Goal: Task Accomplishment & Management: Complete application form

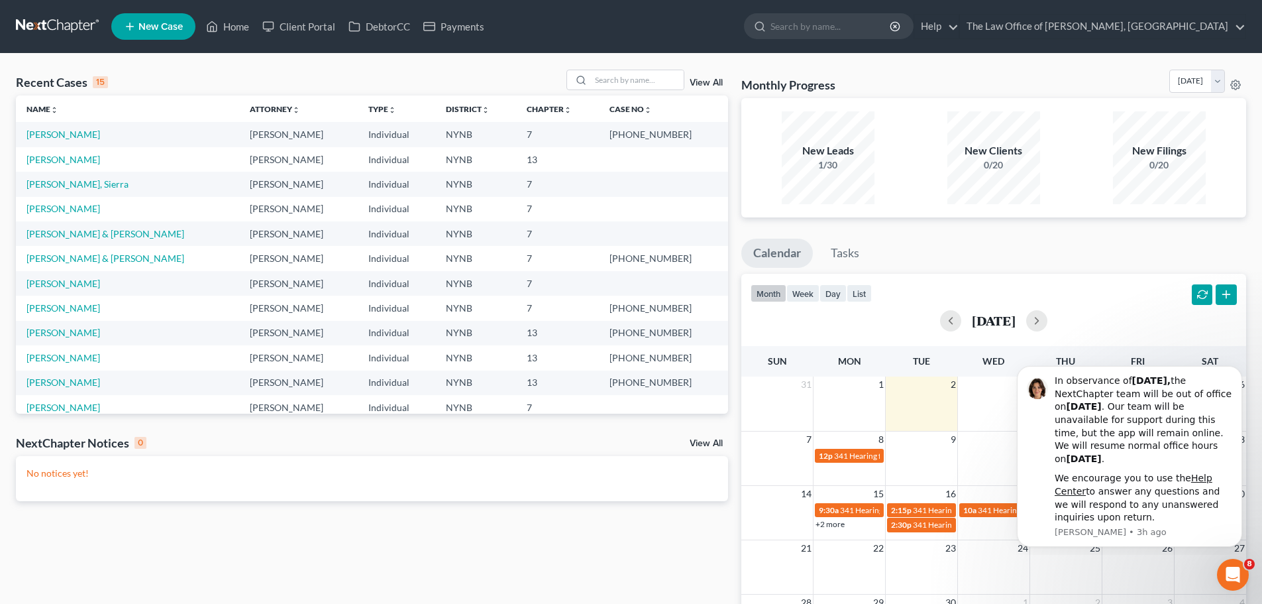
click at [165, 28] on span "New Case" at bounding box center [161, 27] width 44 height 10
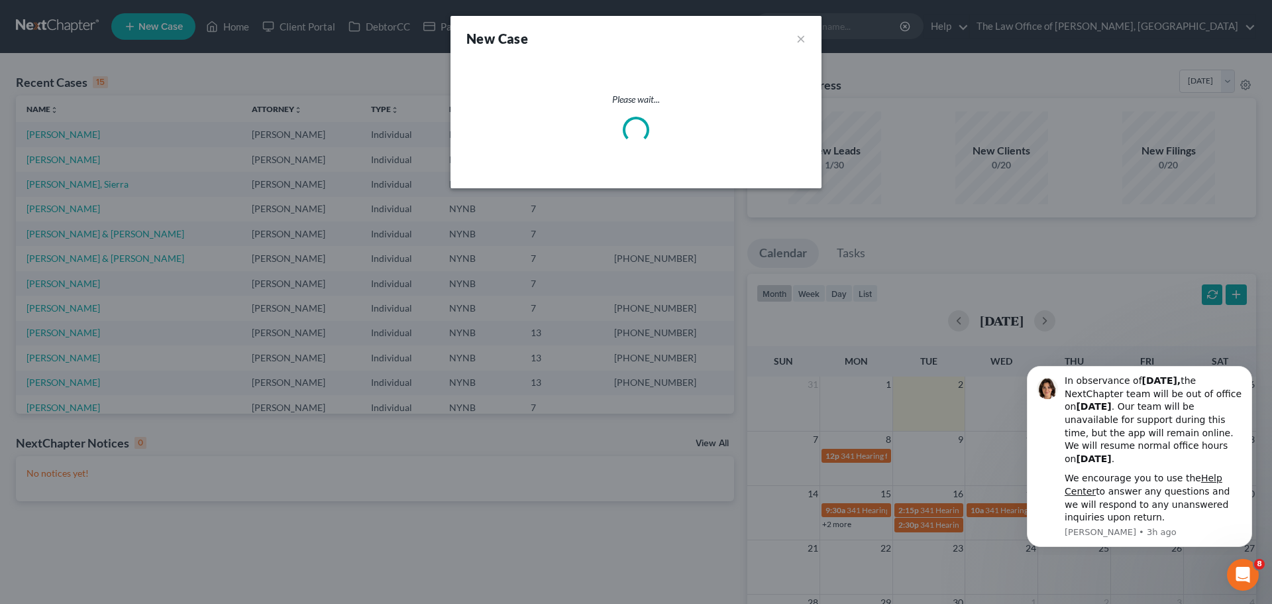
select select "54"
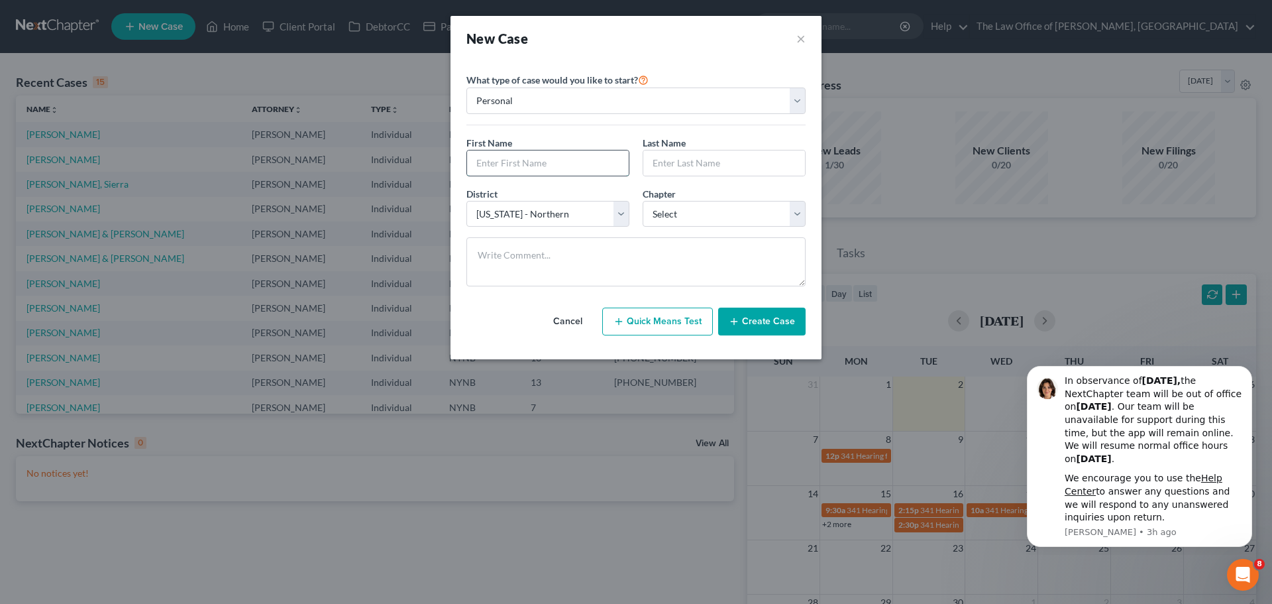
click at [555, 174] on input "text" at bounding box center [548, 162] width 162 height 25
type input "[PERSON_NAME]"
click at [749, 210] on select "Select 7 11 12 13" at bounding box center [724, 214] width 163 height 27
select select "0"
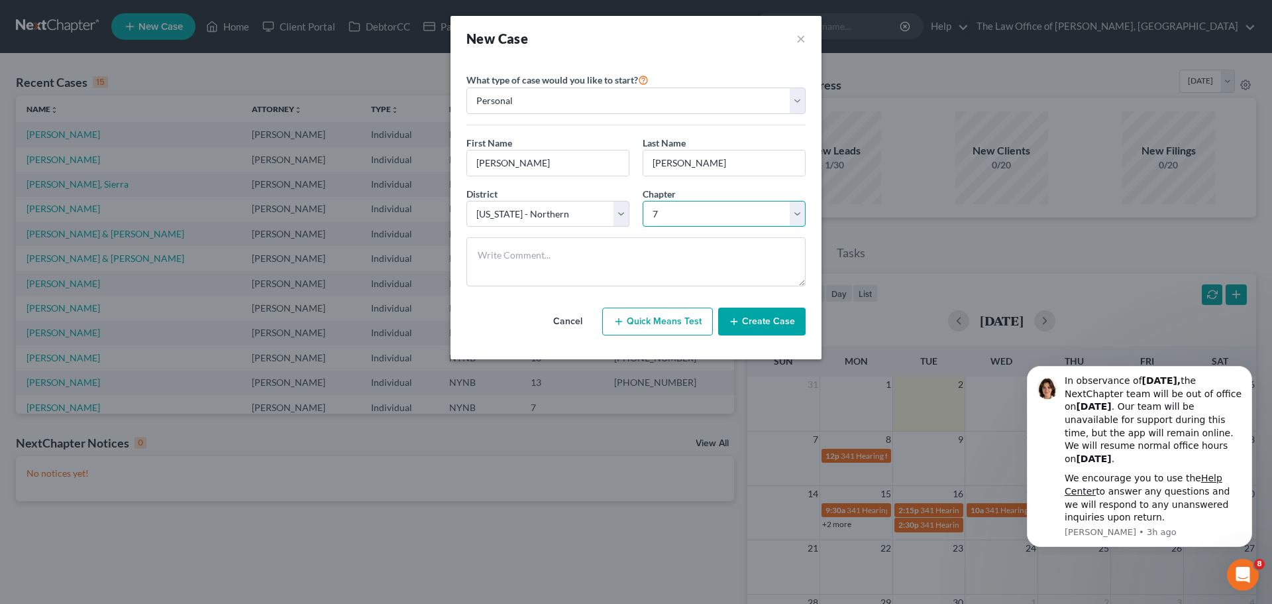
click at [643, 201] on select "Select 7 11 12 13" at bounding box center [724, 214] width 163 height 27
click at [759, 316] on button "Create Case" at bounding box center [761, 321] width 87 height 28
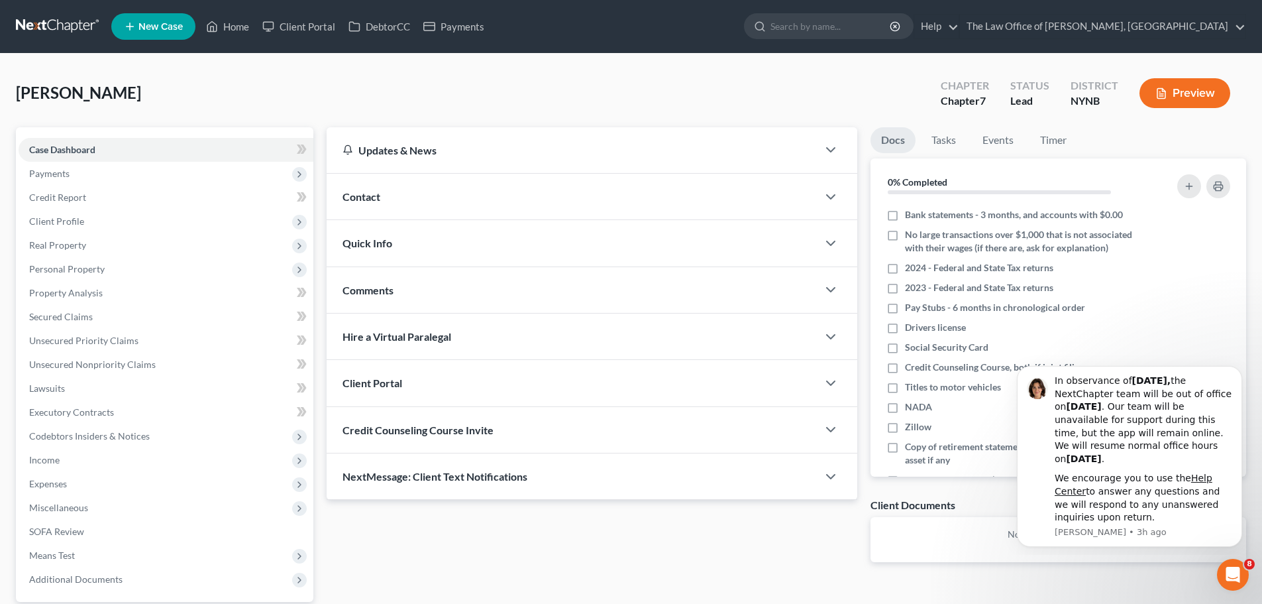
click at [392, 205] on div "Contact" at bounding box center [572, 197] width 491 height 46
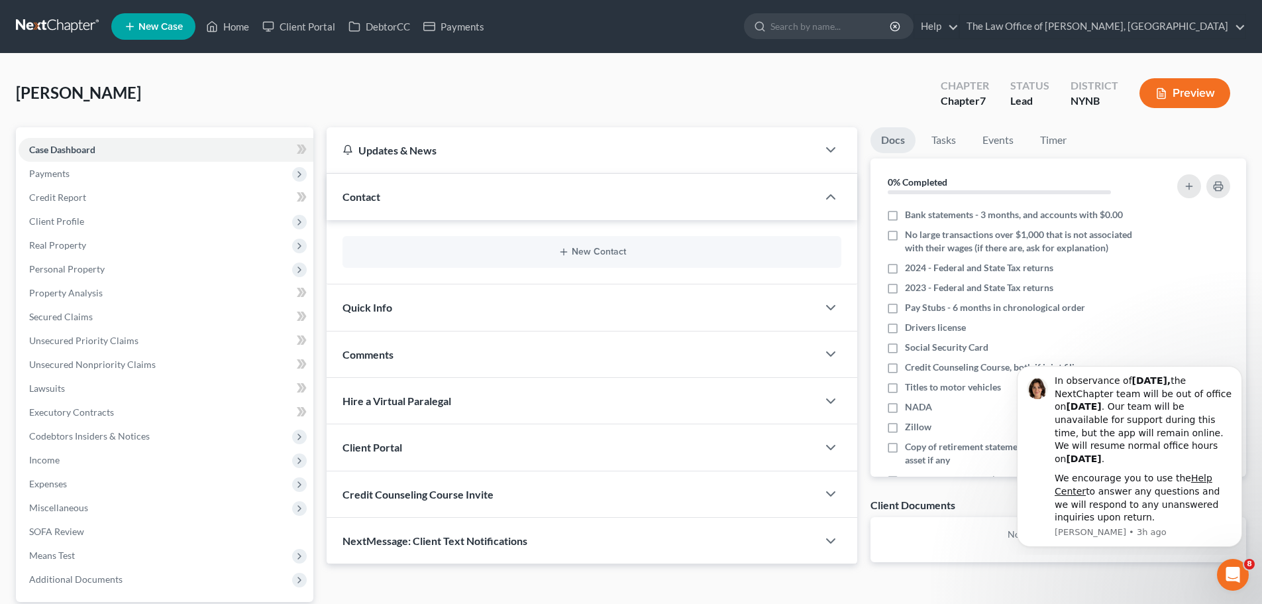
click at [568, 245] on div "New Contact" at bounding box center [592, 252] width 499 height 32
click at [586, 250] on button "New Contact" at bounding box center [592, 252] width 478 height 11
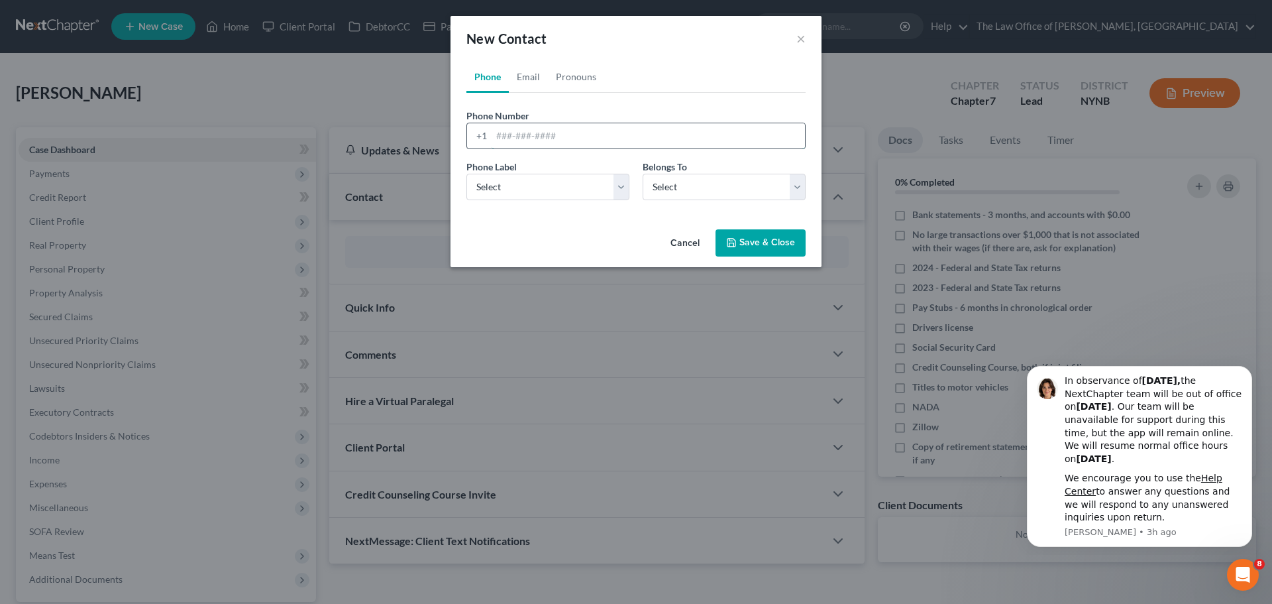
click at [559, 137] on input "tel" at bounding box center [648, 135] width 313 height 25
type input "5182851931"
click at [561, 198] on select "Select Mobile Home Work Other" at bounding box center [548, 187] width 163 height 27
select select "0"
click at [467, 174] on select "Select Mobile Home Work Other" at bounding box center [548, 187] width 163 height 27
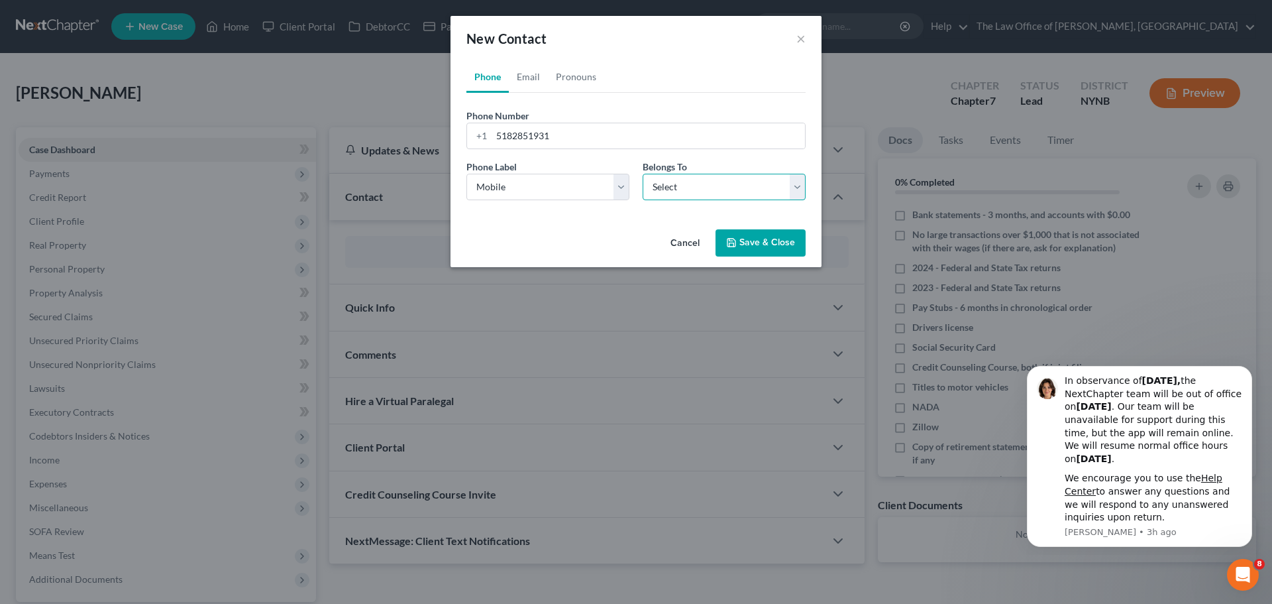
click at [677, 195] on select "Select Client Other" at bounding box center [724, 187] width 163 height 27
select select "0"
click at [643, 174] on select "Select Client Other" at bounding box center [724, 187] width 163 height 27
select select "0"
click at [518, 78] on link "Email" at bounding box center [528, 77] width 39 height 32
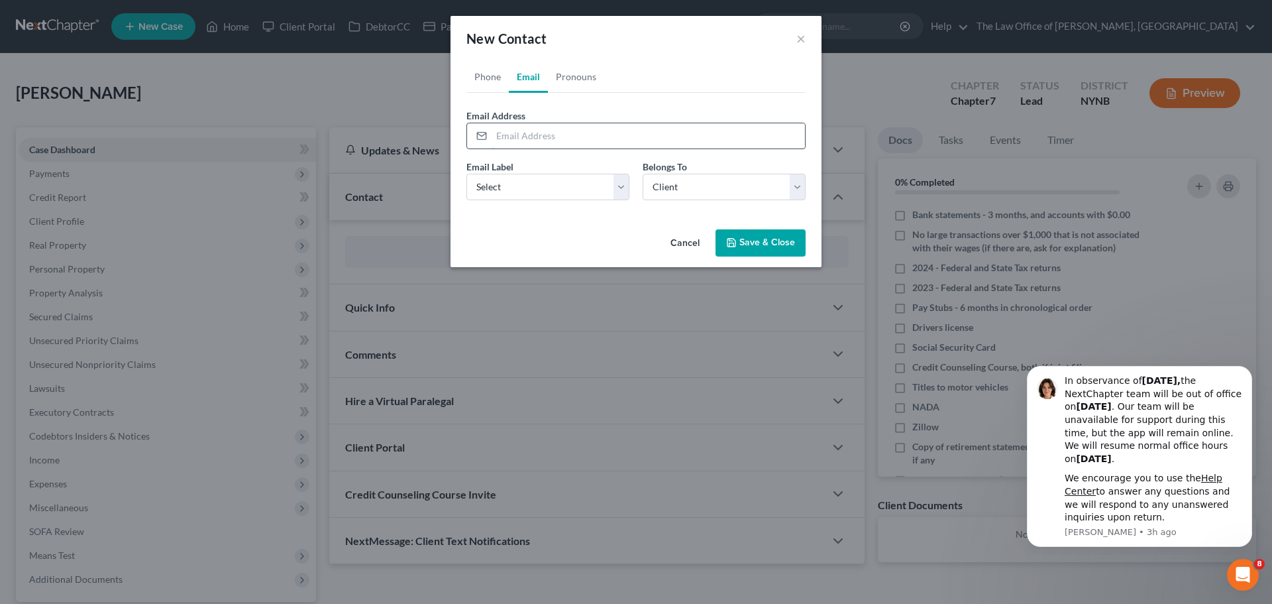
click at [528, 143] on input "email" at bounding box center [648, 135] width 313 height 25
type input "[EMAIL_ADDRESS][DOMAIN_NAME]"
click at [546, 170] on div "Email Label Select Home Work Other" at bounding box center [548, 180] width 176 height 40
click at [547, 189] on select "Select Home Work Other" at bounding box center [548, 187] width 163 height 27
select select "0"
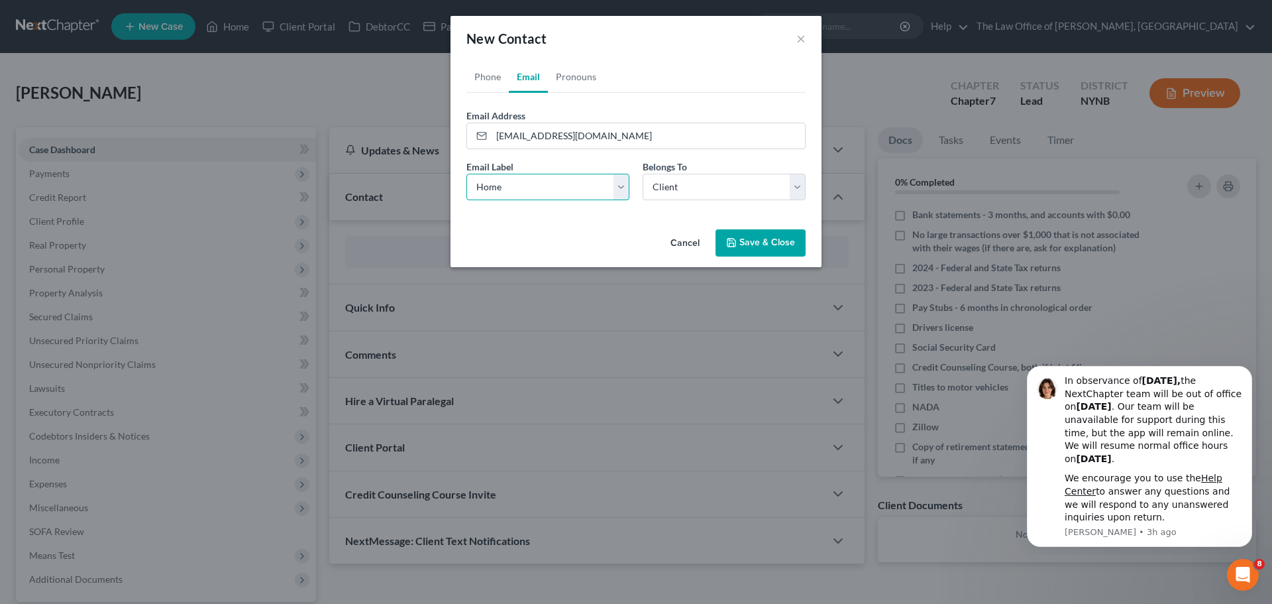
click at [467, 174] on select "Select Home Work Other" at bounding box center [548, 187] width 163 height 27
click at [762, 241] on button "Save & Close" at bounding box center [761, 243] width 90 height 28
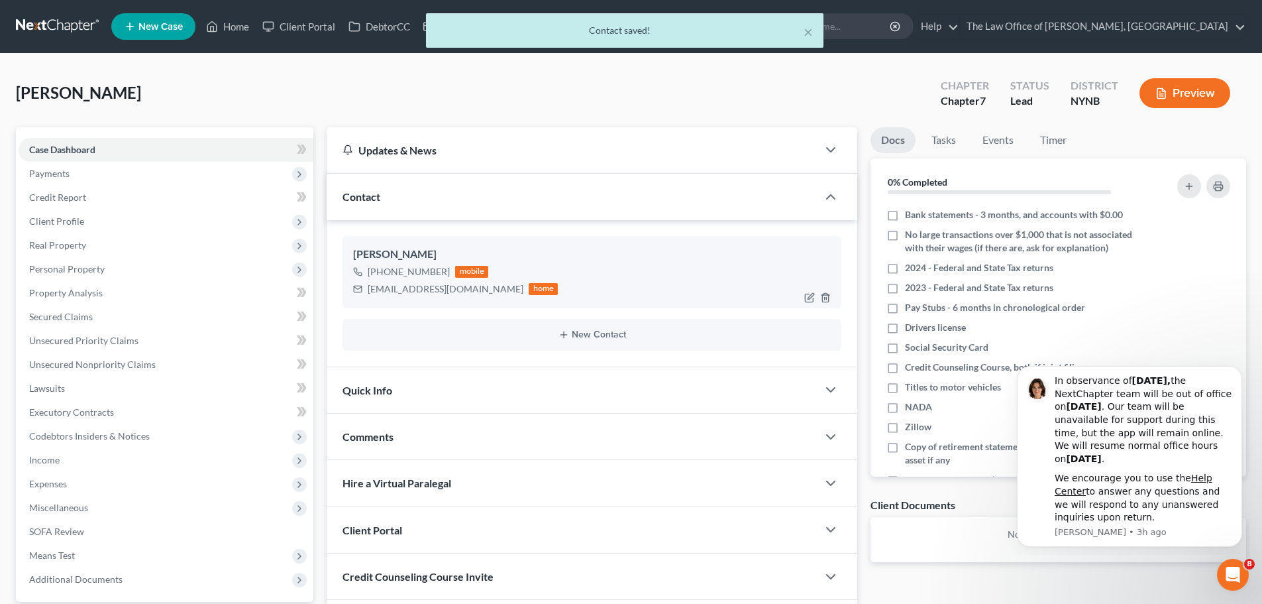
click at [380, 295] on div "[EMAIL_ADDRESS][DOMAIN_NAME]" at bounding box center [446, 288] width 156 height 13
click at [380, 290] on div "[EMAIL_ADDRESS][DOMAIN_NAME]" at bounding box center [446, 288] width 156 height 13
drag, startPoint x: 380, startPoint y: 290, endPoint x: 476, endPoint y: 290, distance: 95.4
click at [476, 290] on div "[EMAIL_ADDRESS][DOMAIN_NAME]" at bounding box center [446, 288] width 156 height 13
copy div "[EMAIL_ADDRESS][DOMAIN_NAME]"
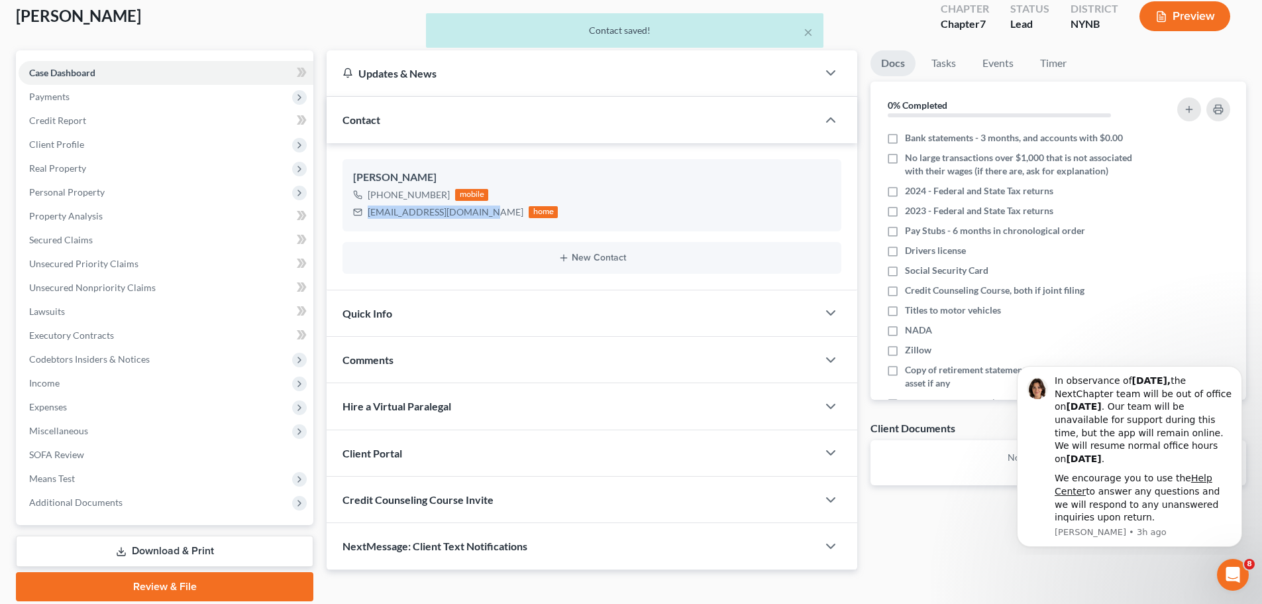
scroll to position [125, 0]
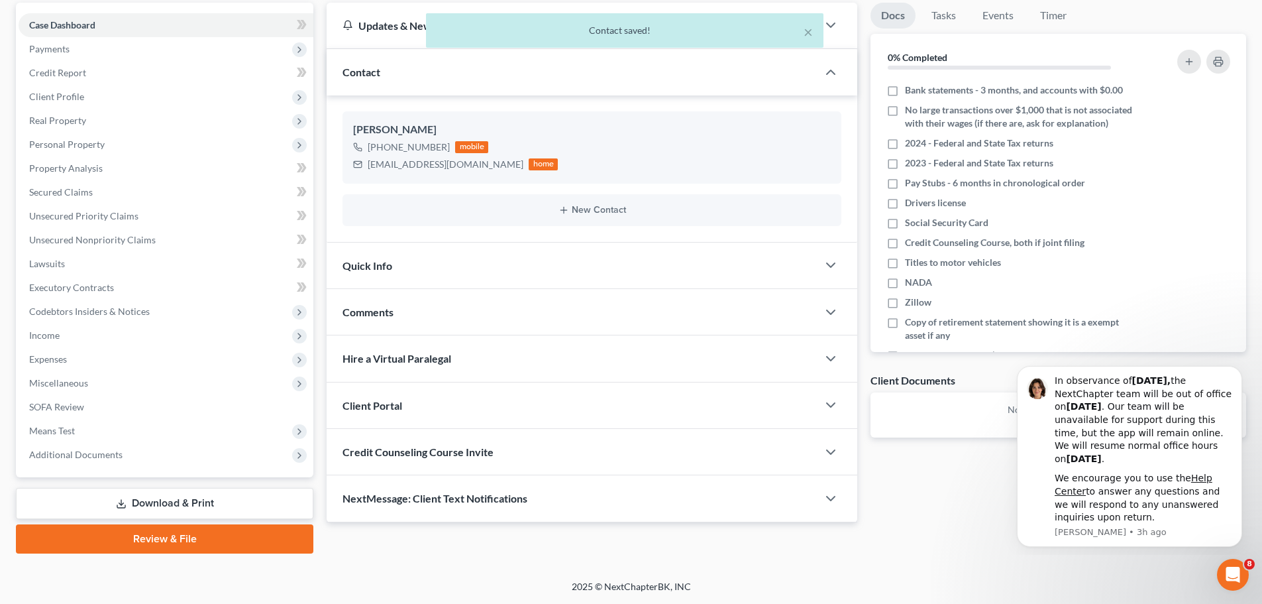
click at [394, 410] on span "Client Portal" at bounding box center [373, 405] width 60 height 13
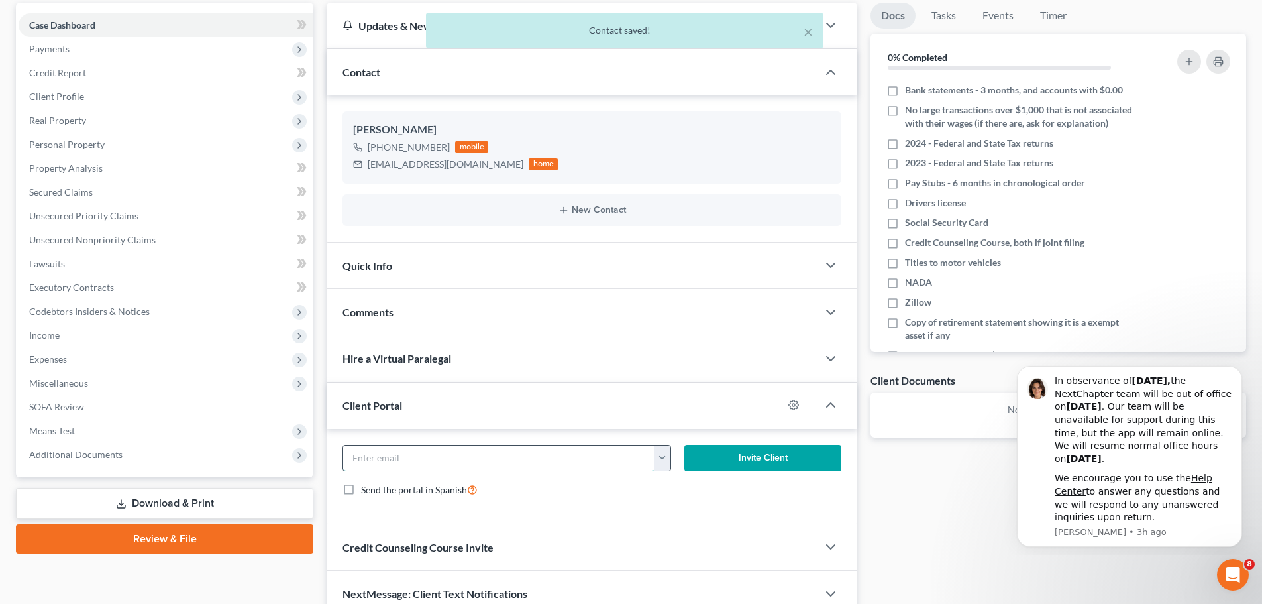
click at [400, 450] on input "email" at bounding box center [498, 457] width 311 height 25
paste input "[EMAIL_ADDRESS][DOMAIN_NAME]"
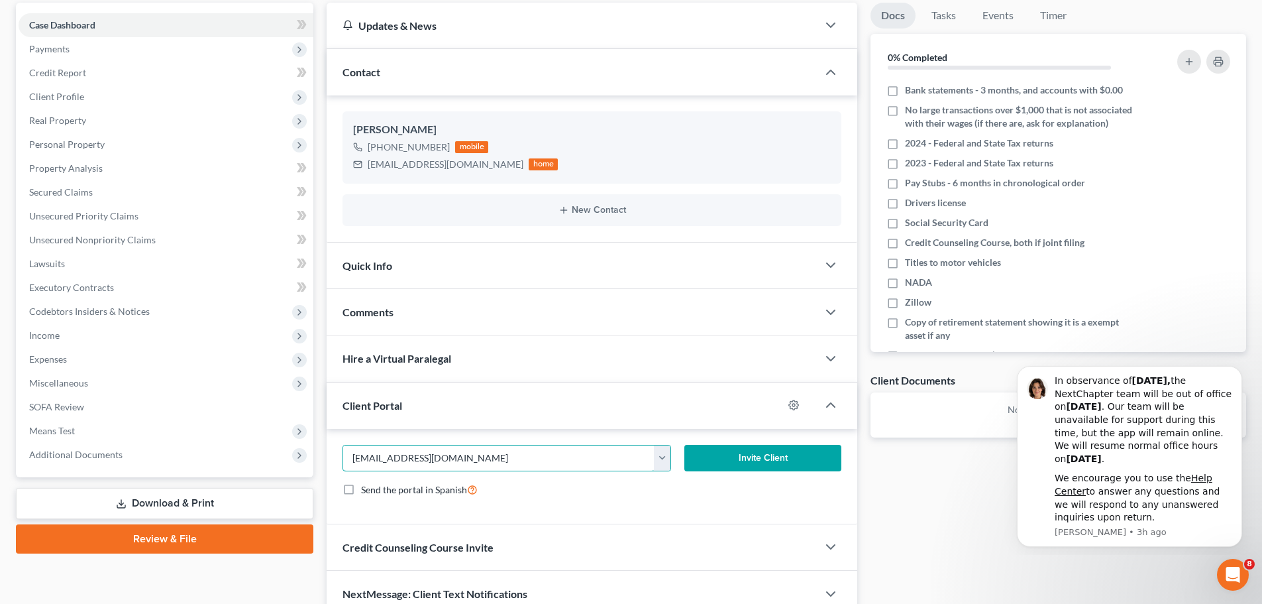
type input "[EMAIL_ADDRESS][DOMAIN_NAME]"
drag, startPoint x: 805, startPoint y: 463, endPoint x: 555, endPoint y: 467, distance: 249.9
click at [804, 463] on button "Invite Client" at bounding box center [764, 458] width 158 height 27
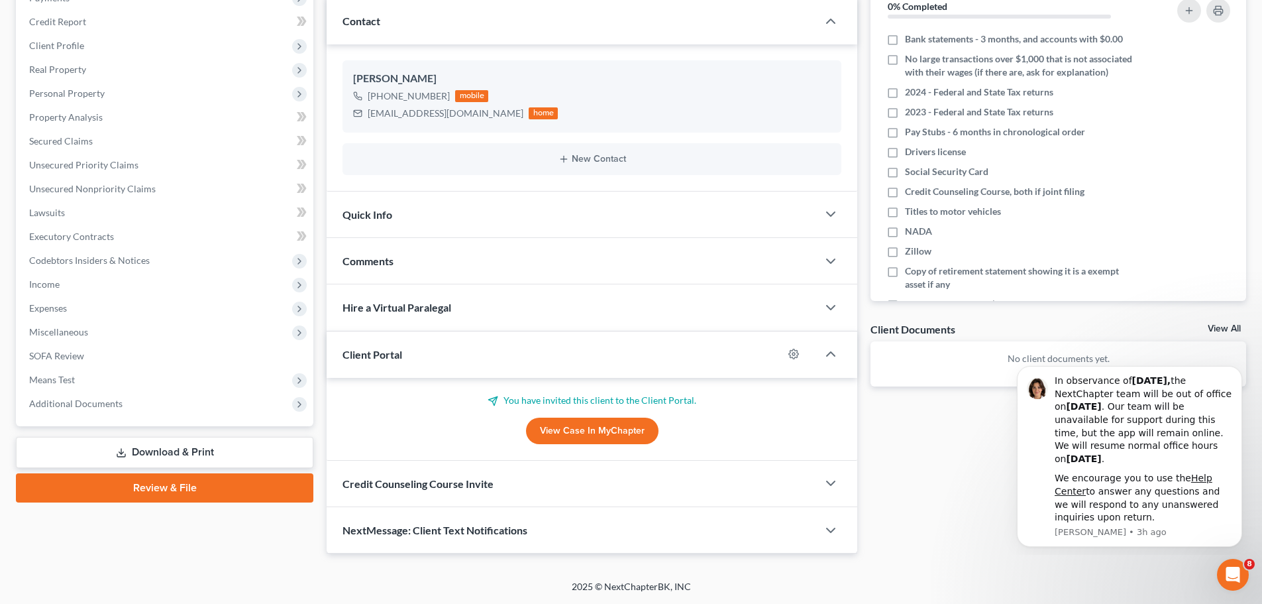
click at [406, 485] on span "Credit Counseling Course Invite" at bounding box center [418, 483] width 151 height 13
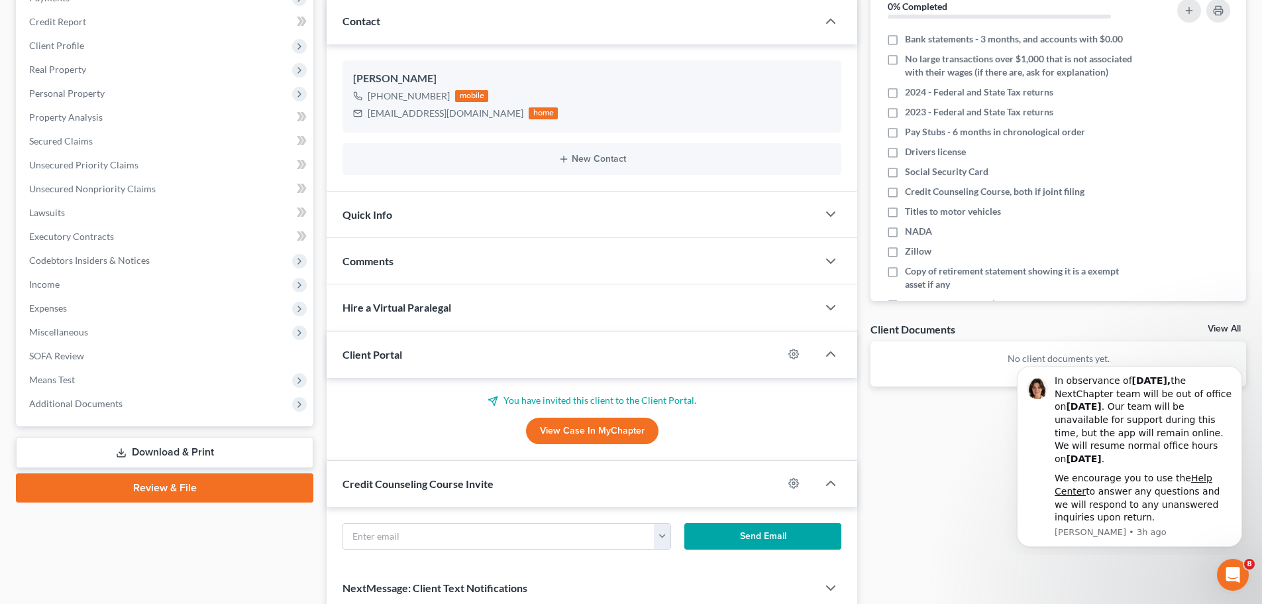
scroll to position [219, 0]
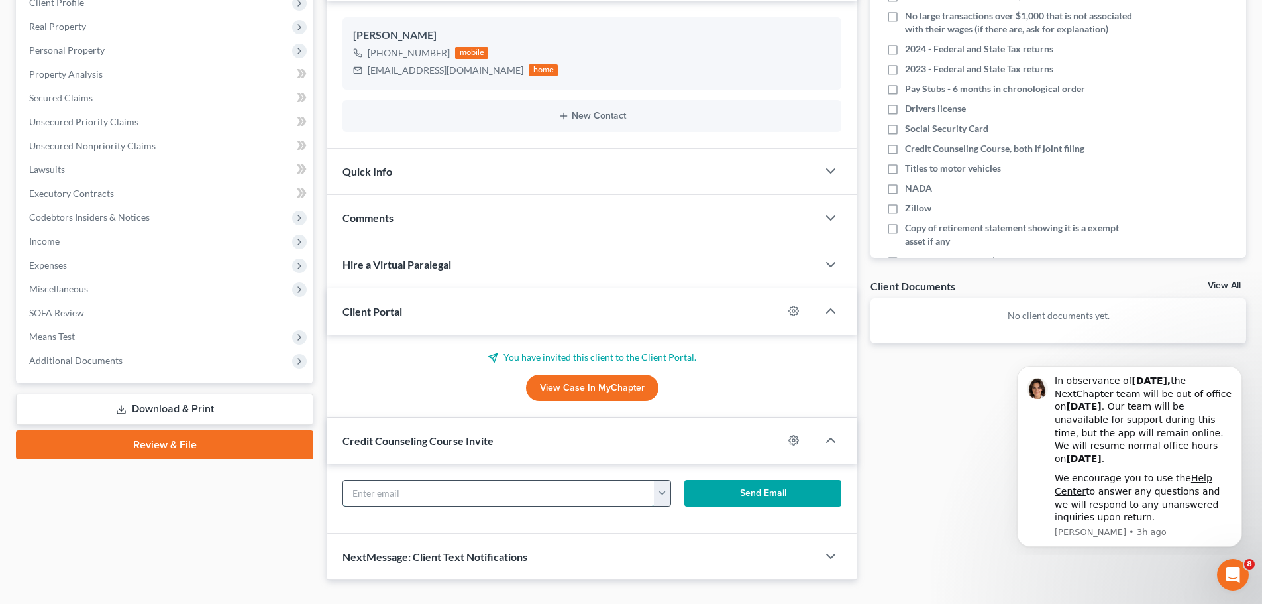
click at [440, 494] on input "text" at bounding box center [498, 492] width 311 height 25
paste input "[EMAIL_ADDRESS][DOMAIN_NAME]"
type input "[EMAIL_ADDRESS][DOMAIN_NAME]"
click at [768, 497] on button "Send Email" at bounding box center [764, 493] width 158 height 27
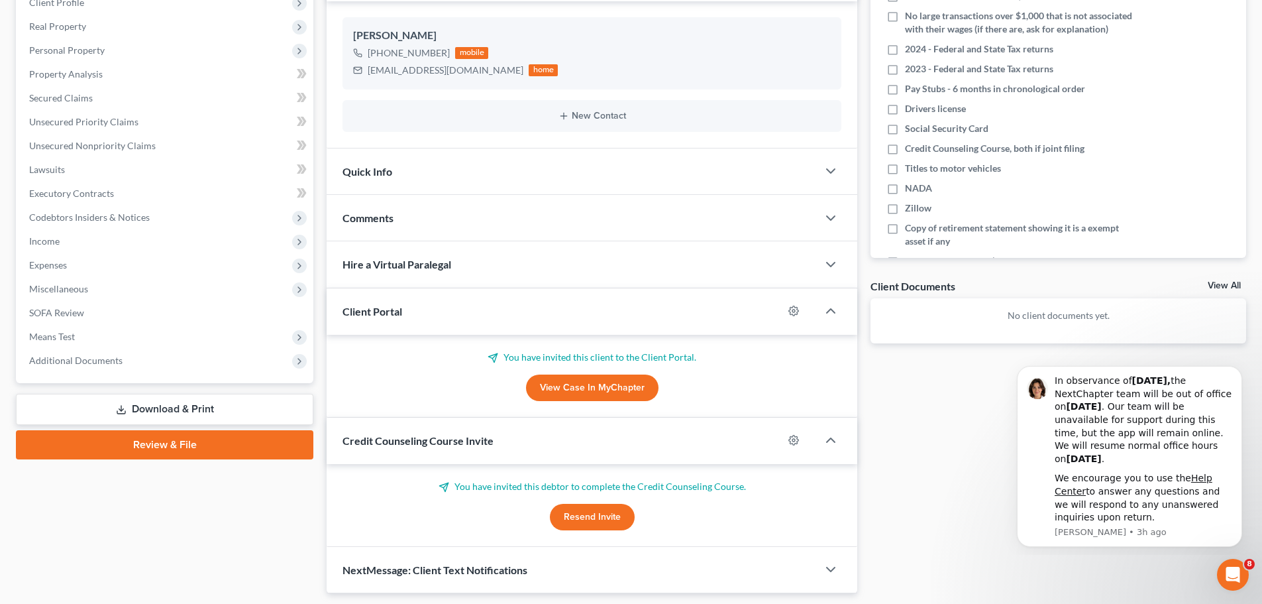
drag, startPoint x: 363, startPoint y: 211, endPoint x: 363, endPoint y: 221, distance: 10.6
click at [363, 211] on div "Comments" at bounding box center [572, 218] width 491 height 46
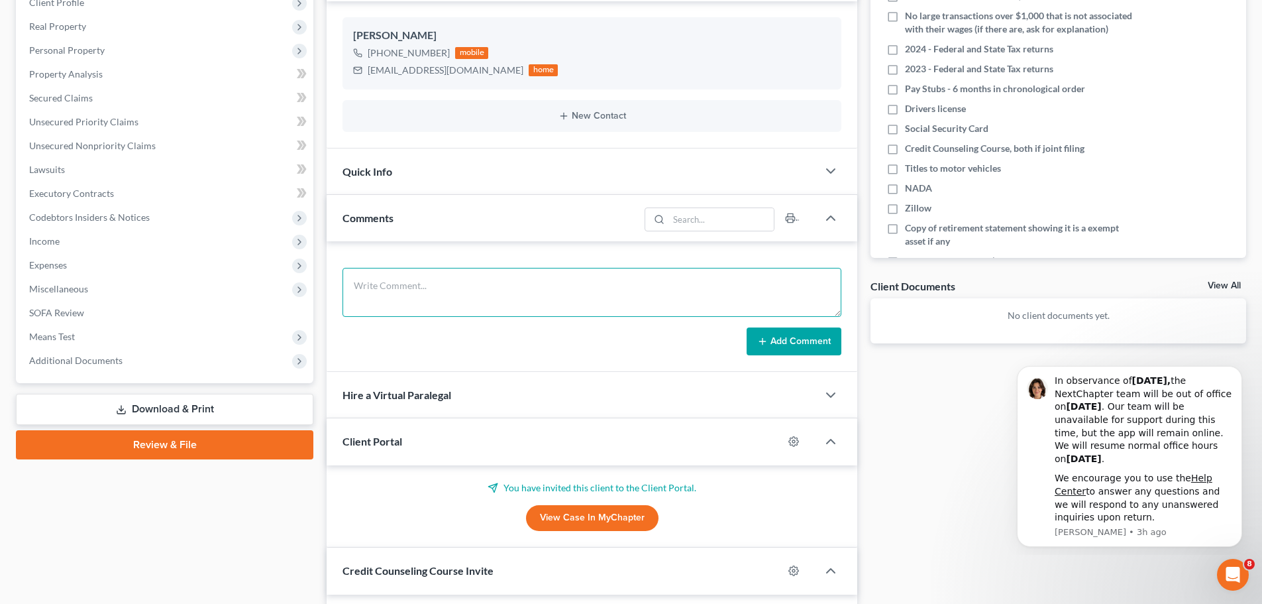
click at [406, 293] on textarea at bounding box center [592, 292] width 499 height 49
type textarea "H yes but no equity C underwater 2-3k M No K yes 3, see them every other weeken…"
click at [792, 343] on button "Add Comment" at bounding box center [794, 341] width 95 height 28
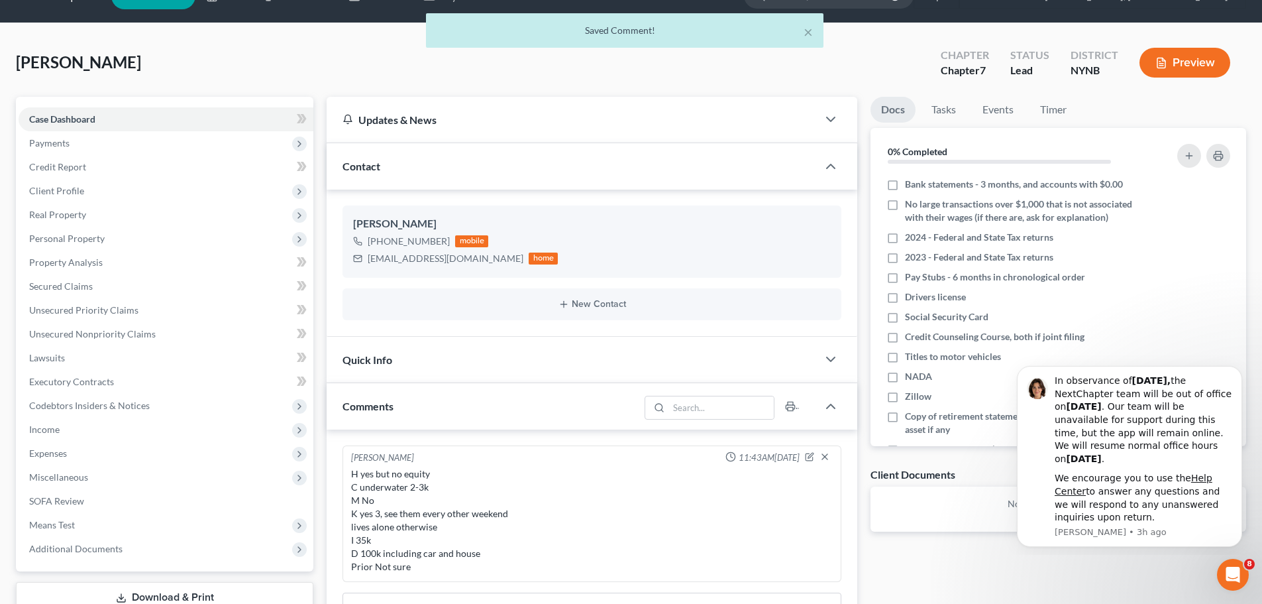
scroll to position [0, 0]
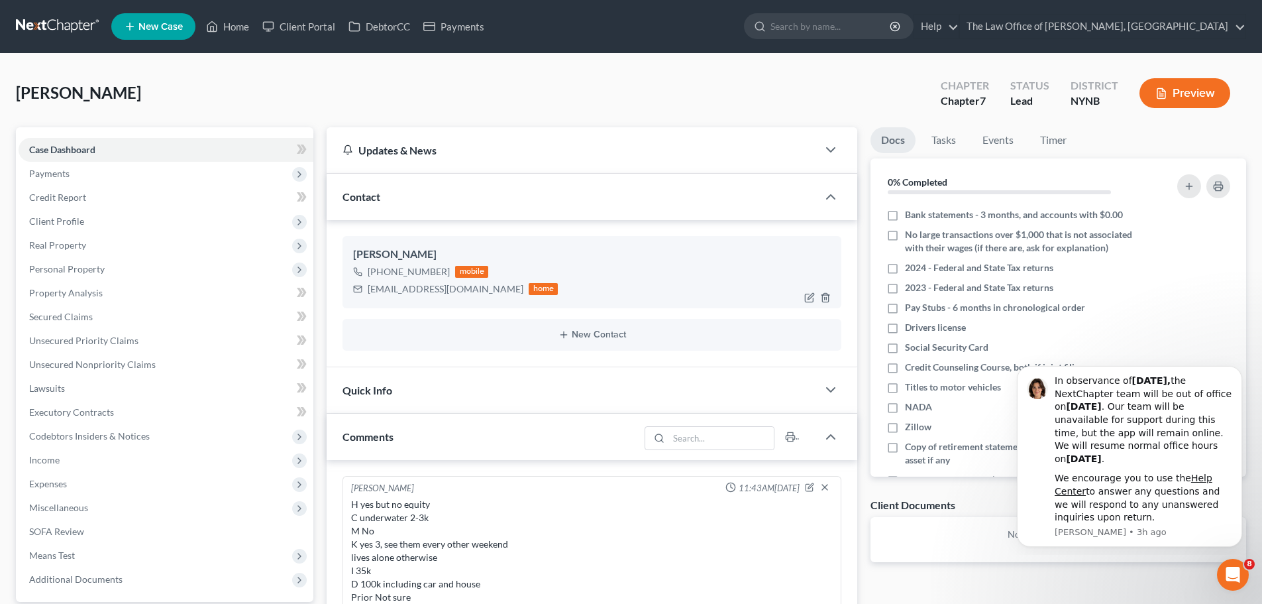
click at [433, 263] on div "[PHONE_NUMBER] mobile" at bounding box center [455, 271] width 205 height 17
click at [428, 272] on div "[PHONE_NUMBER]" at bounding box center [409, 271] width 82 height 13
drag, startPoint x: 428, startPoint y: 272, endPoint x: 381, endPoint y: 275, distance: 47.1
click at [381, 275] on div "[PHONE_NUMBER]" at bounding box center [409, 271] width 82 height 13
copy div "[PHONE_NUMBER]"
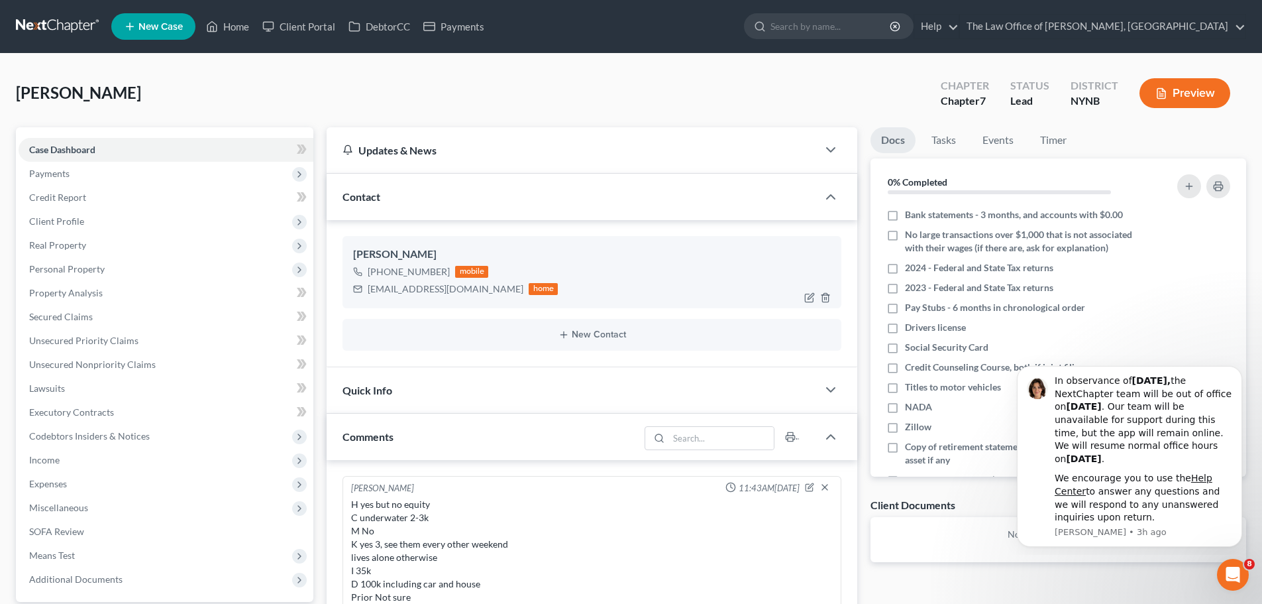
click at [369, 253] on div "[PERSON_NAME]" at bounding box center [592, 255] width 478 height 16
click at [359, 253] on div "[PERSON_NAME]" at bounding box center [592, 255] width 478 height 16
drag, startPoint x: 359, startPoint y: 253, endPoint x: 537, endPoint y: 292, distance: 182.4
click at [537, 292] on div "[PERSON_NAME] [PHONE_NUMBER] mobile [EMAIL_ADDRESS][DOMAIN_NAME] home" at bounding box center [592, 272] width 499 height 72
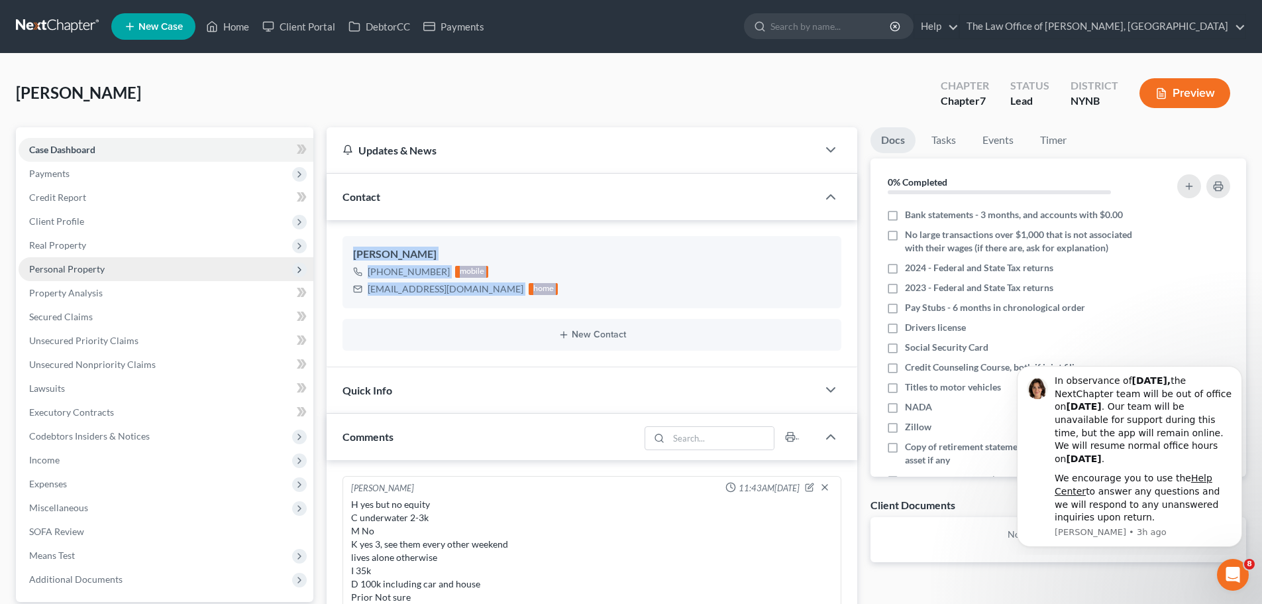
copy div "[PERSON_NAME] [PHONE_NUMBER] mobile [EMAIL_ADDRESS][DOMAIN_NAME] home New Conta…"
